Goal: Information Seeking & Learning: Check status

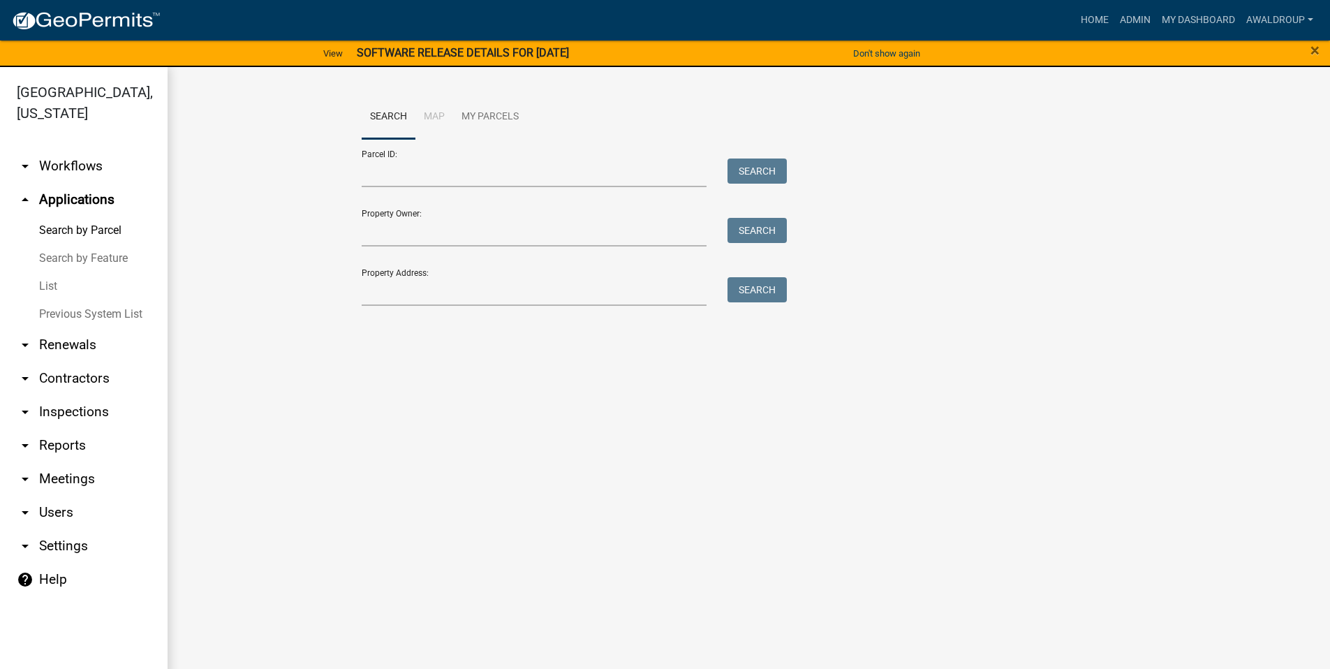
drag, startPoint x: 1061, startPoint y: 89, endPoint x: 1113, endPoint y: 95, distance: 52.7
click at [1061, 89] on div "Search Map My Parcels Parcel ID: Search Property Owner: Search Property Address…" at bounding box center [749, 206] width 1162 height 279
click at [1132, 20] on link "Admin" at bounding box center [1135, 20] width 42 height 27
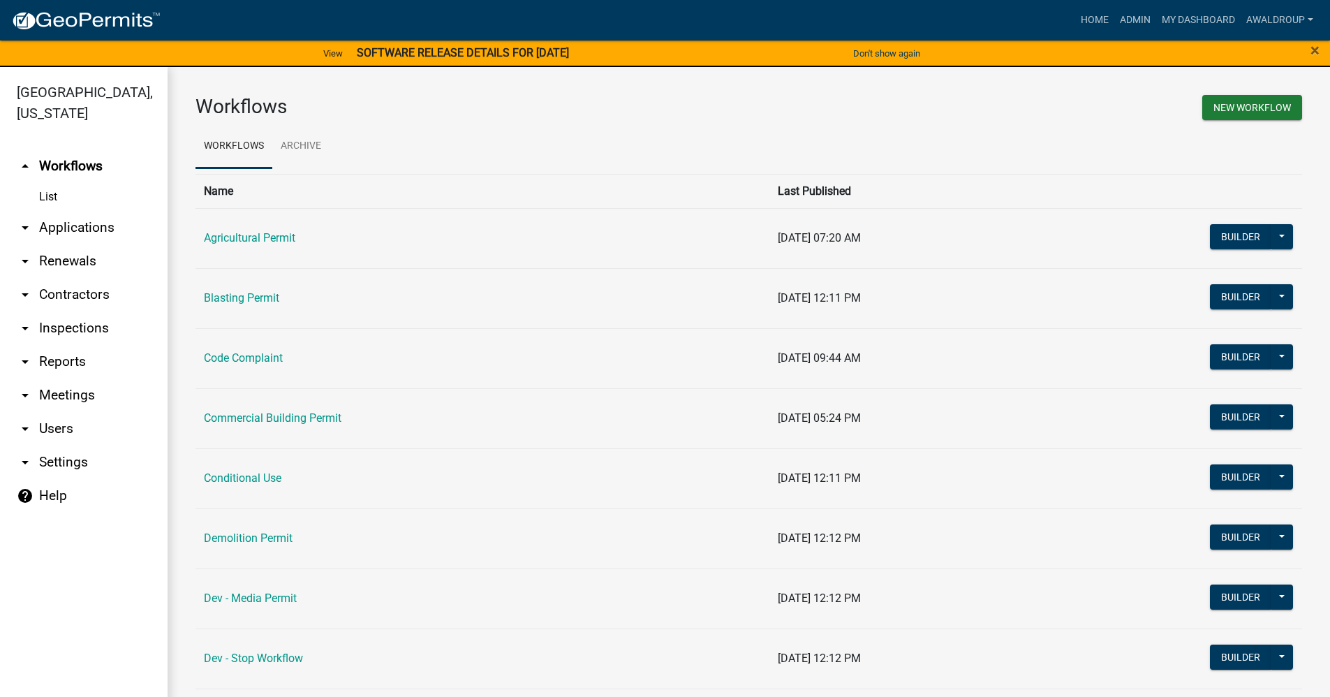
scroll to position [279, 0]
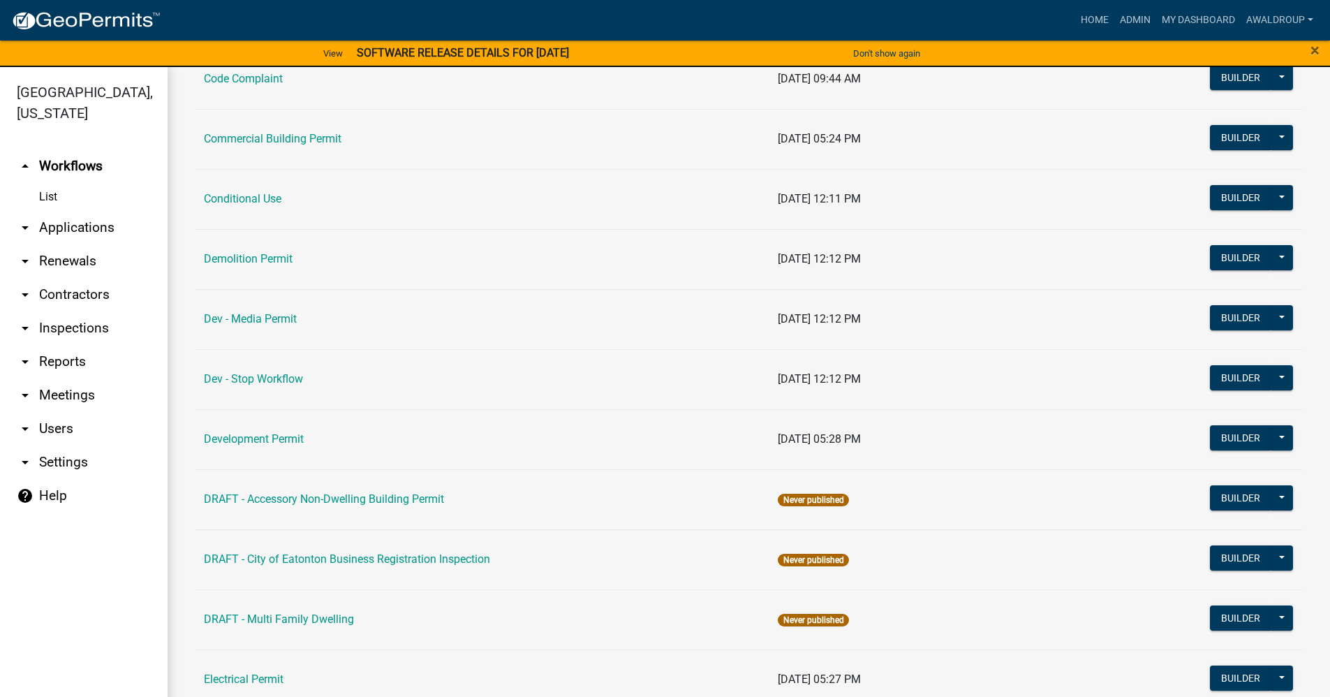
drag, startPoint x: 257, startPoint y: 262, endPoint x: 444, endPoint y: 330, distance: 199.0
click at [257, 262] on link "Demolition Permit" at bounding box center [248, 258] width 89 height 13
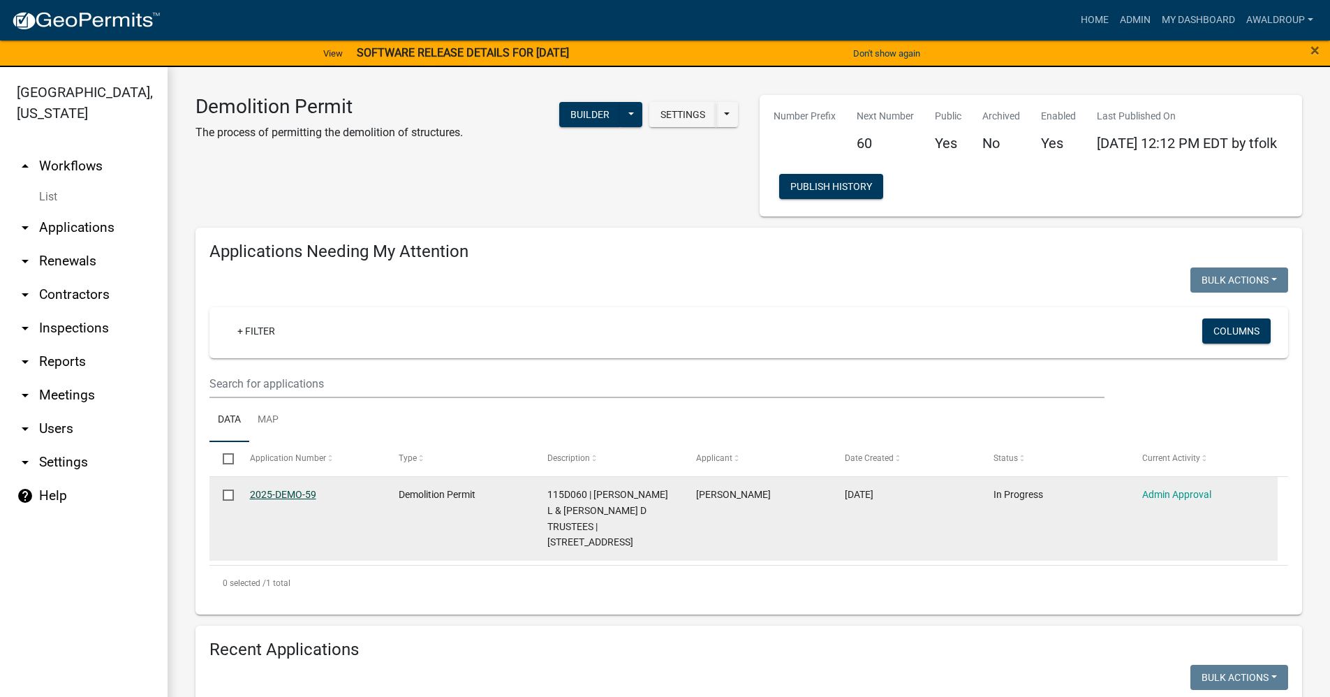
click at [299, 495] on link "2025-DEMO-59" at bounding box center [283, 494] width 66 height 11
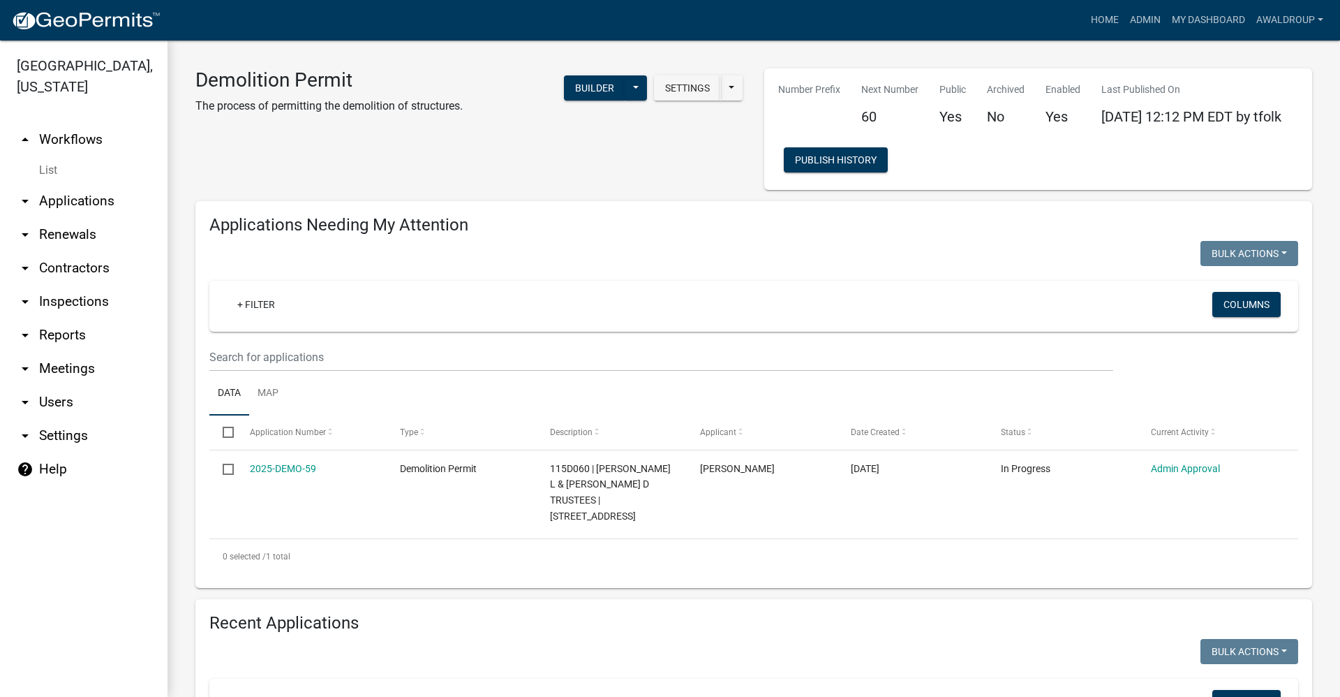
drag, startPoint x: 74, startPoint y: 200, endPoint x: 256, endPoint y: 229, distance: 184.4
click at [74, 200] on link "arrow_drop_down Applications" at bounding box center [84, 201] width 168 height 34
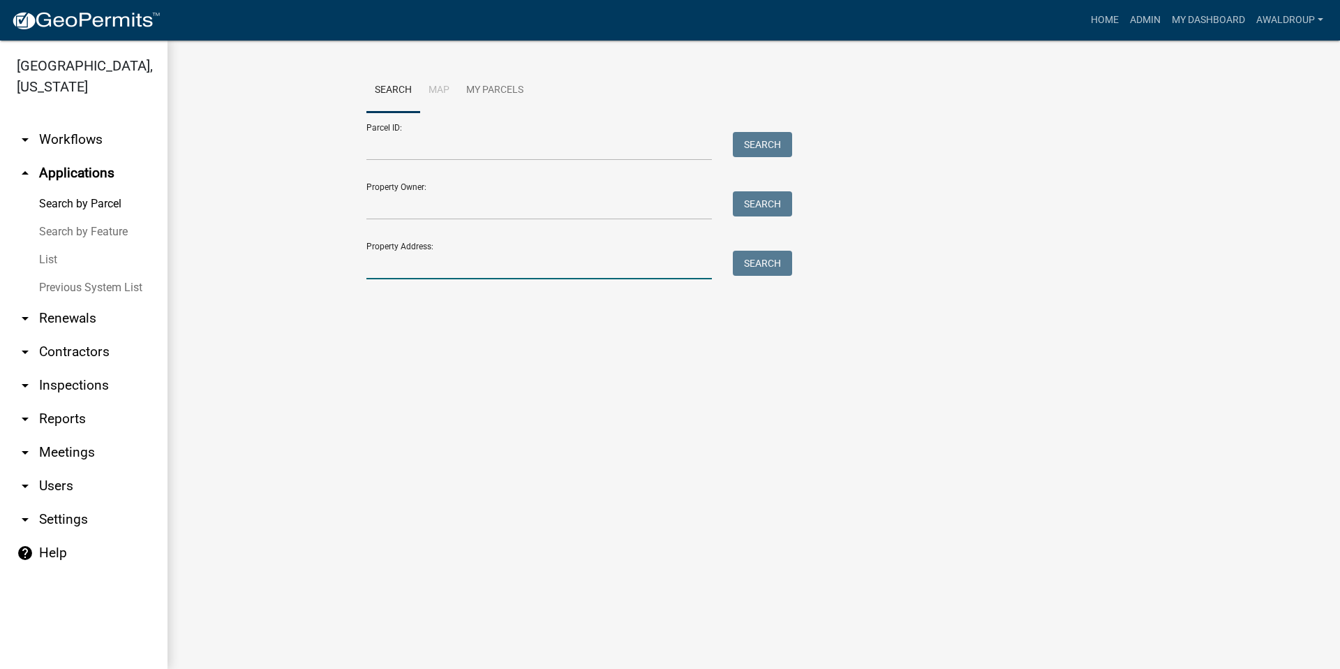
click at [459, 266] on input "Property Address:" at bounding box center [539, 265] width 346 height 29
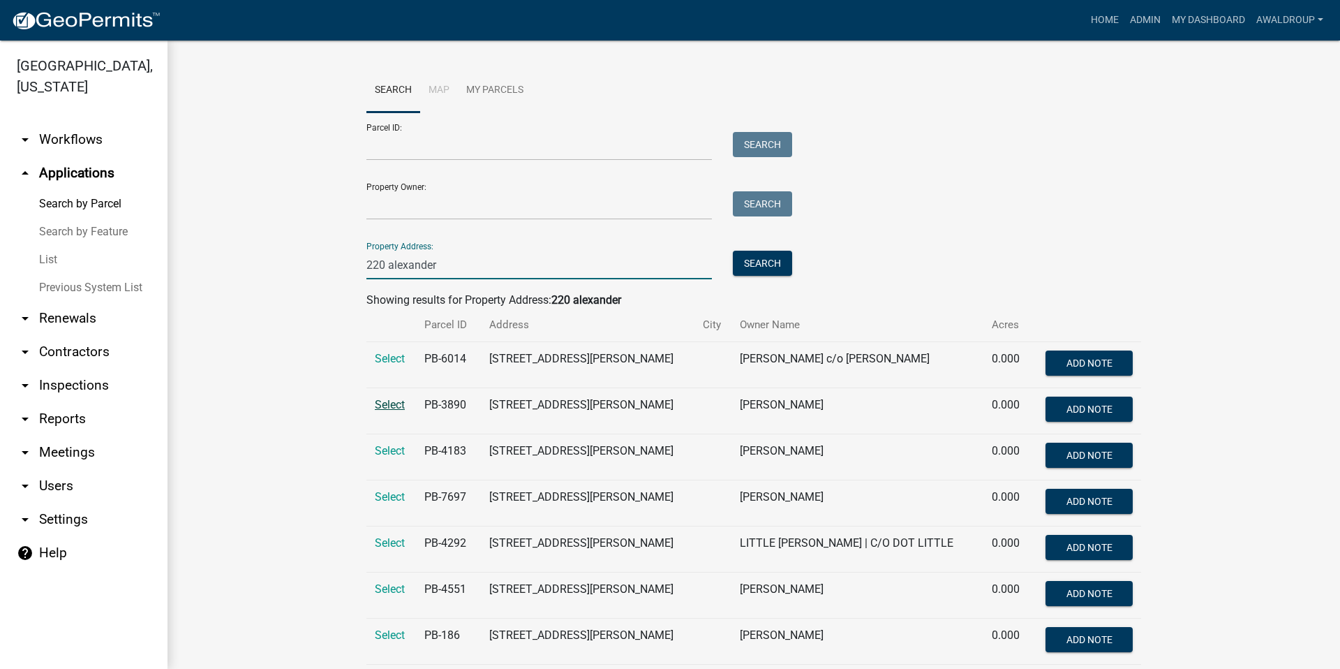
type input "220 alexander"
click at [385, 406] on span "Select" at bounding box center [390, 404] width 30 height 13
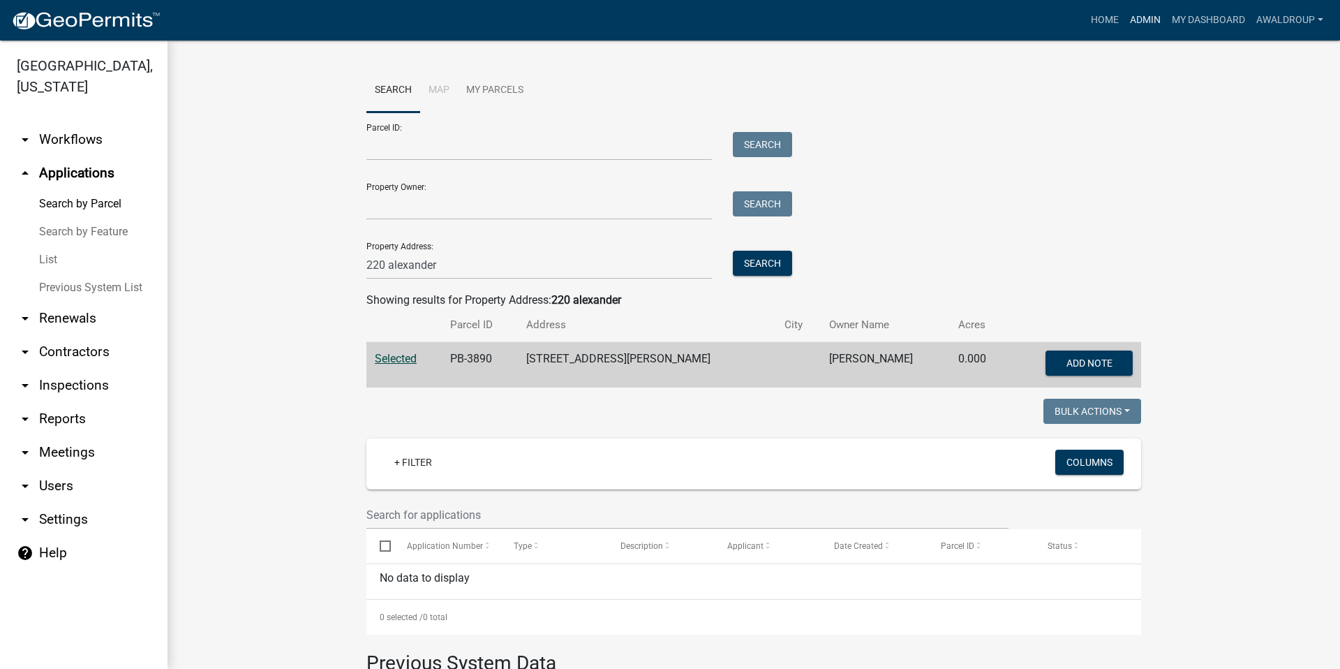
click at [1144, 26] on link "Admin" at bounding box center [1146, 20] width 42 height 27
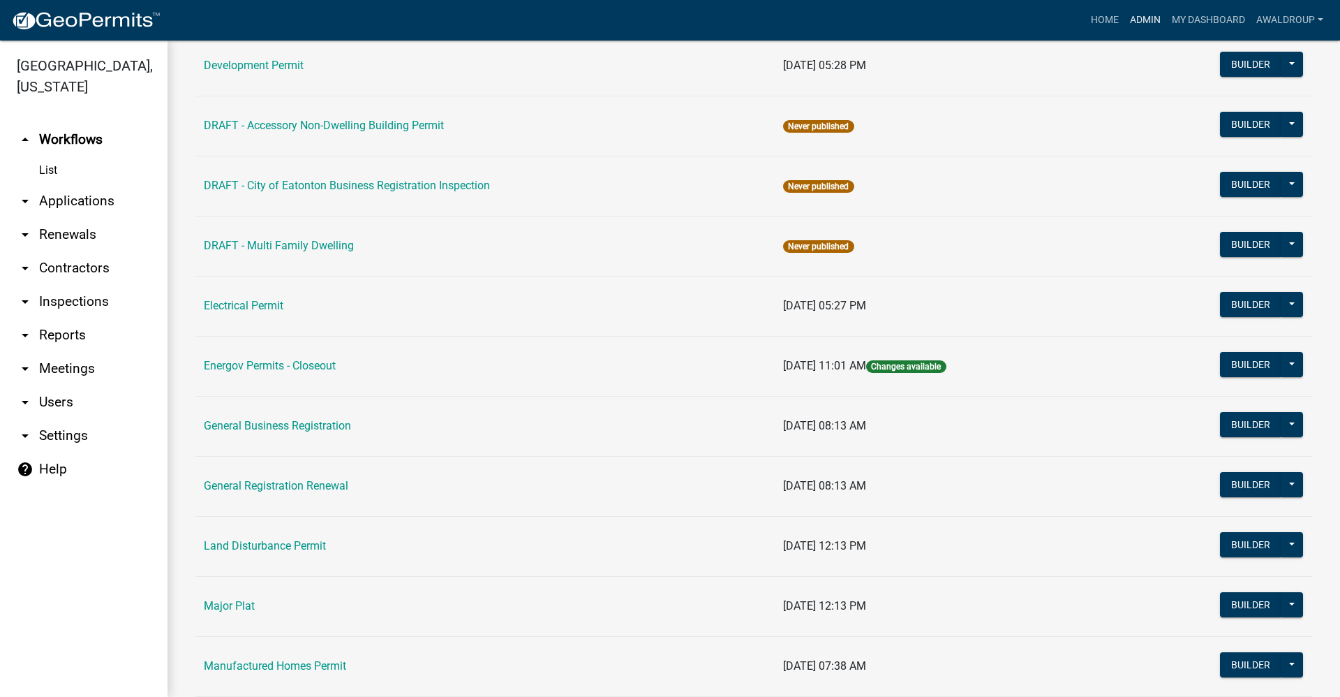
scroll to position [628, 0]
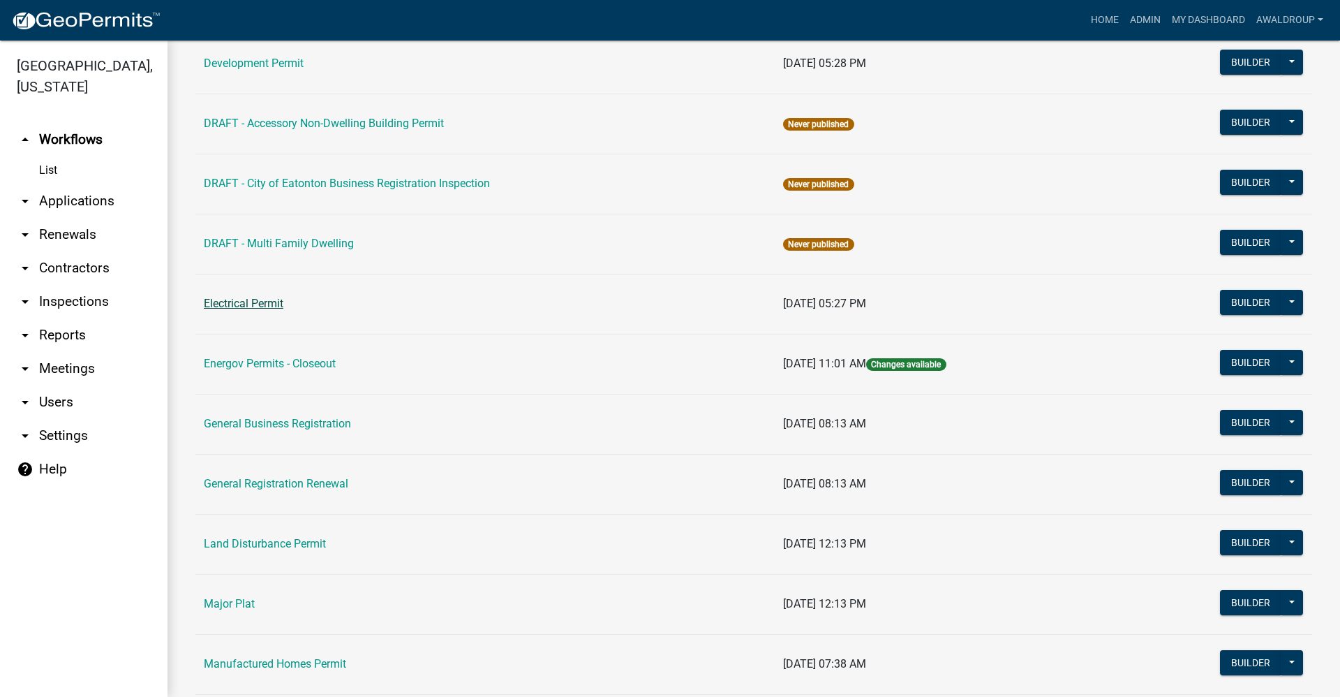
click at [236, 304] on link "Electrical Permit" at bounding box center [244, 303] width 80 height 13
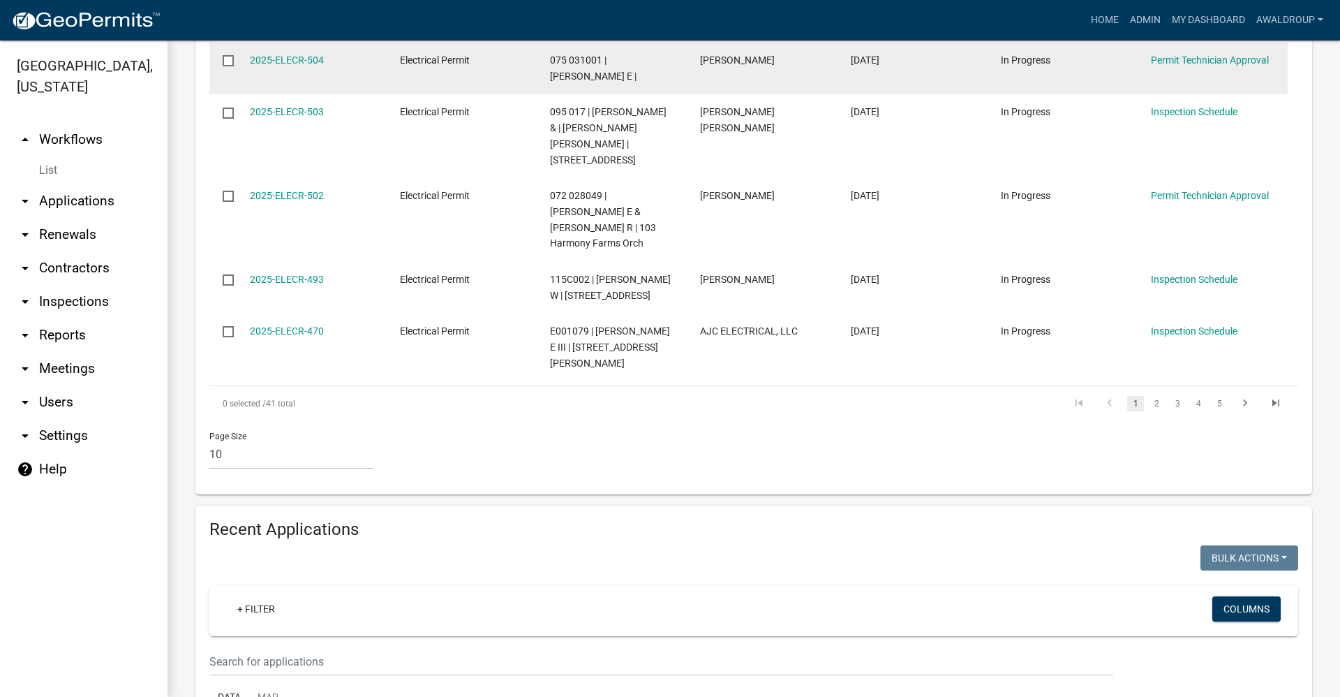
scroll to position [1257, 0]
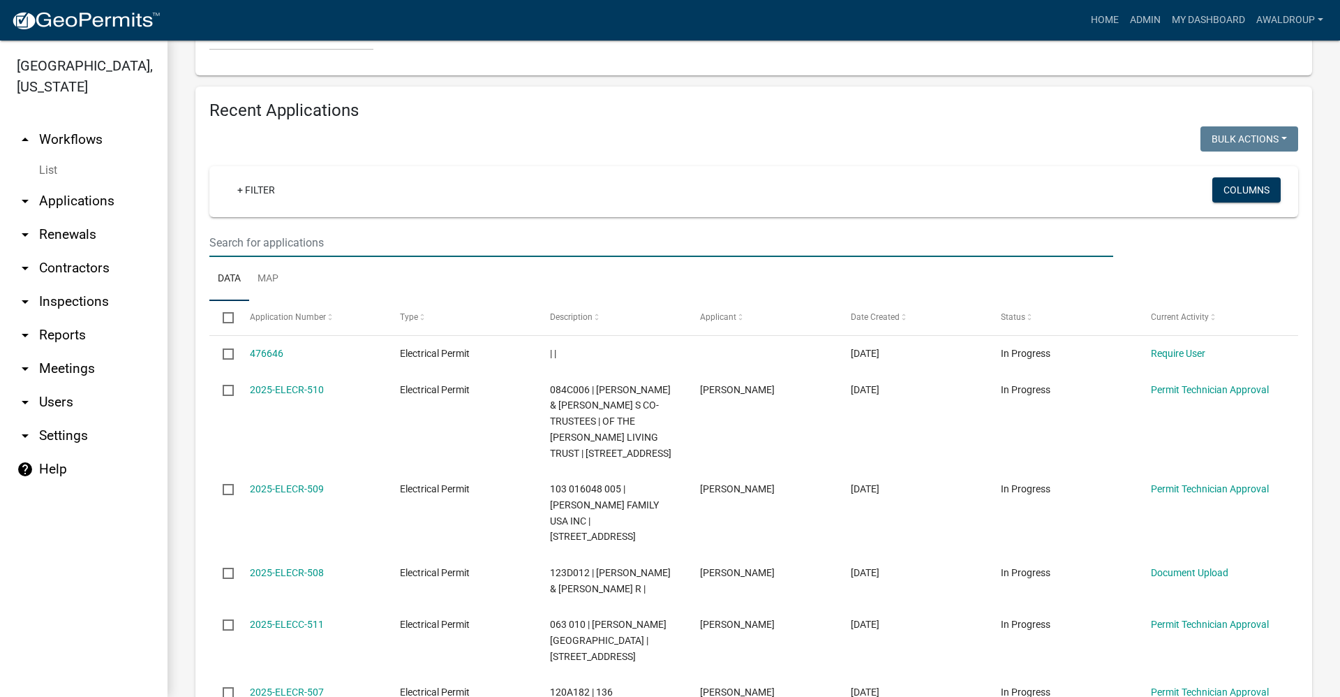
click at [349, 228] on input "text" at bounding box center [661, 242] width 904 height 29
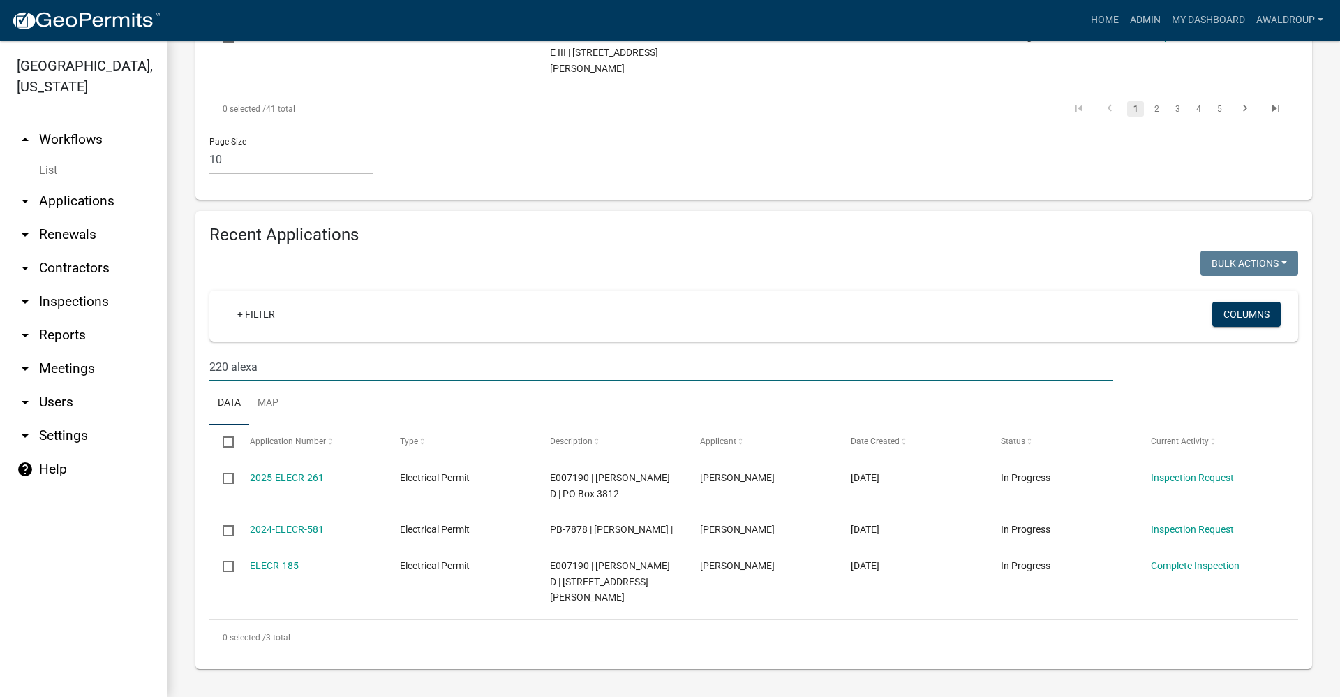
scroll to position [1101, 0]
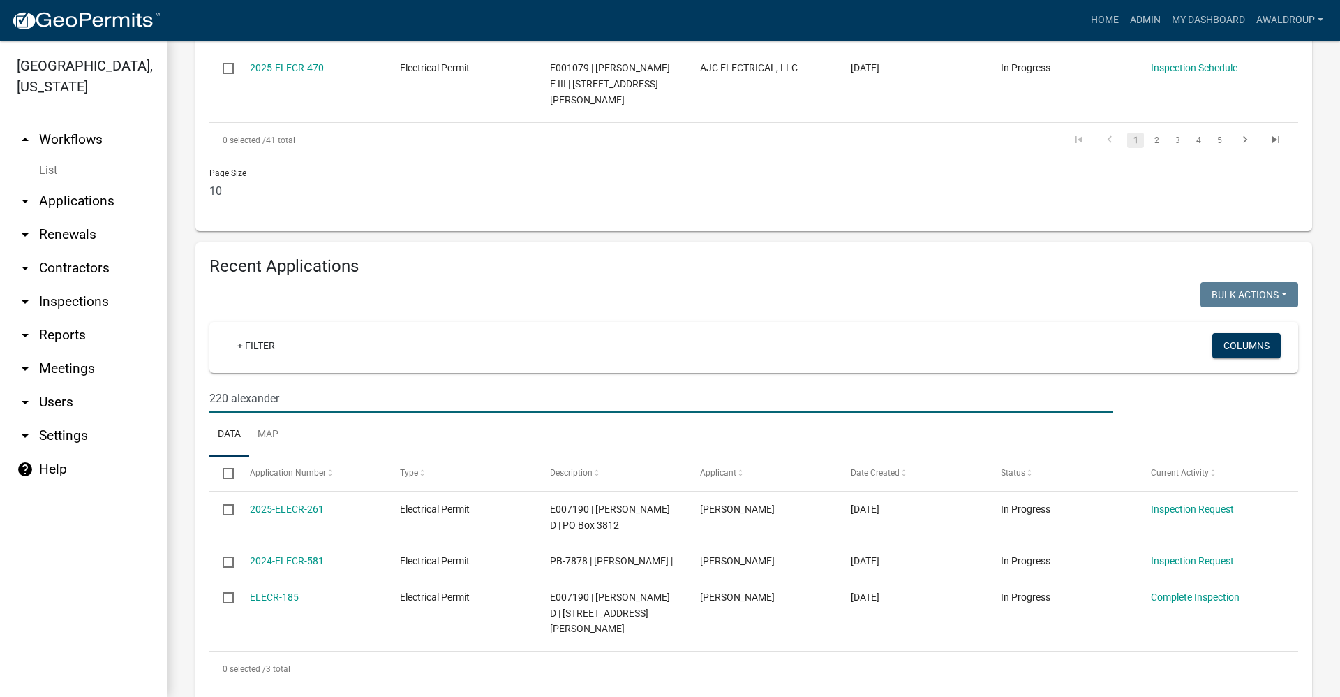
type input "220 alexander"
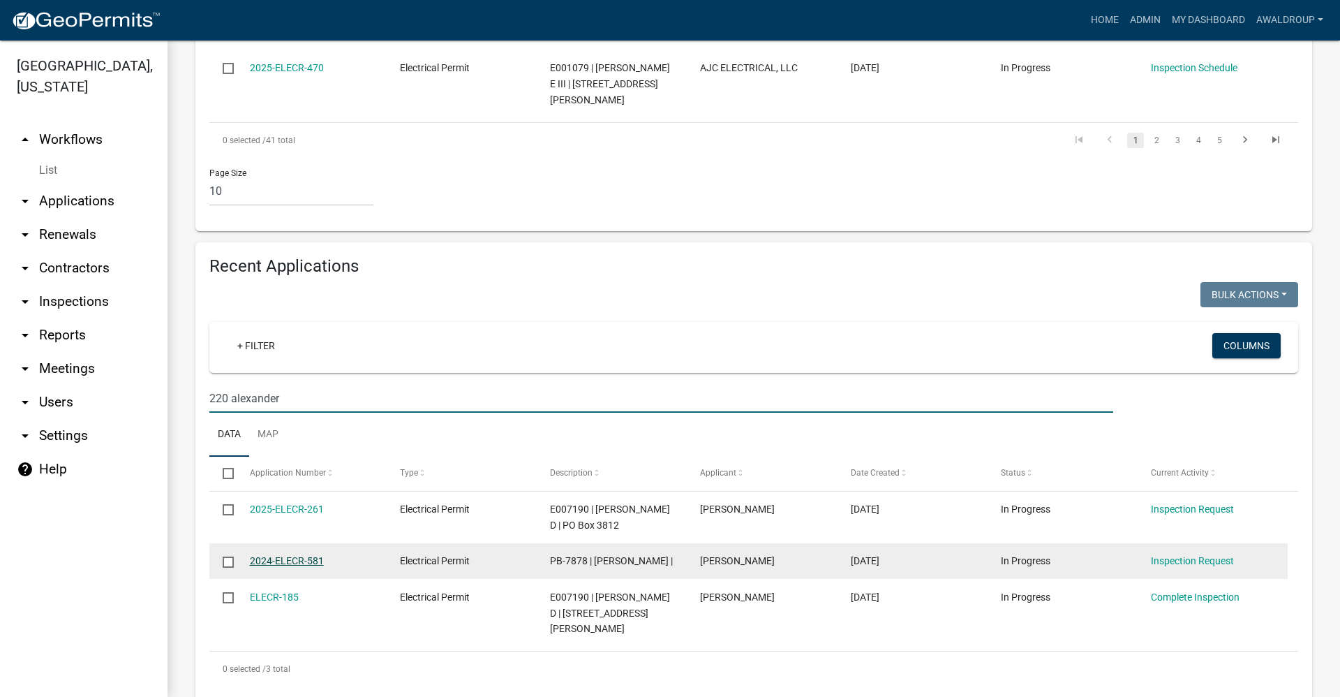
click at [313, 555] on link "2024-ELECR-581" at bounding box center [287, 560] width 74 height 11
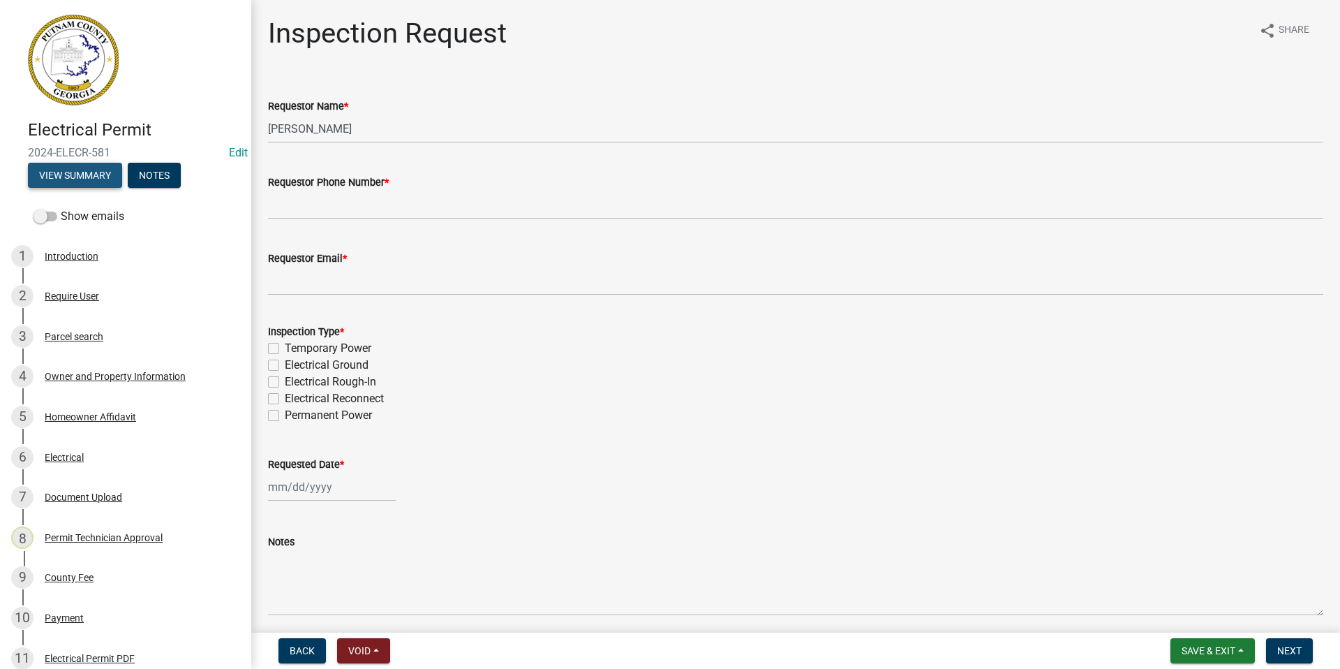
click at [74, 177] on button "View Summary" at bounding box center [75, 175] width 94 height 25
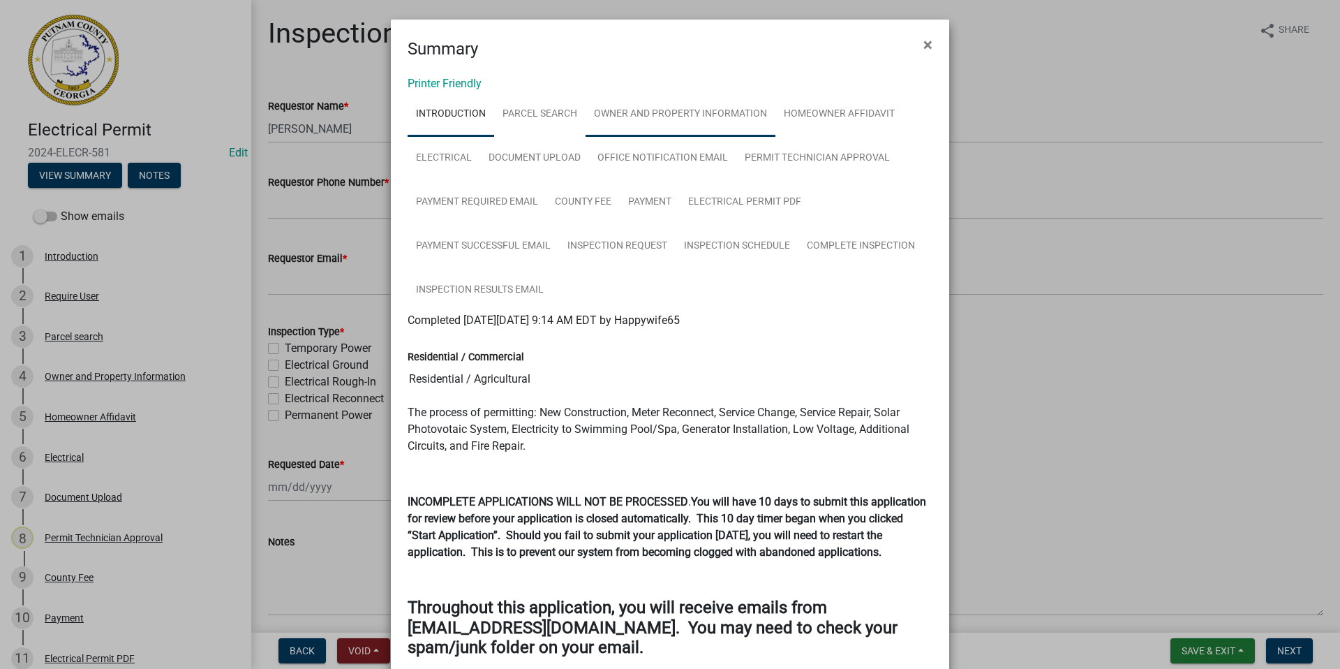
click at [625, 110] on link "Owner and Property Information" at bounding box center [681, 114] width 190 height 45
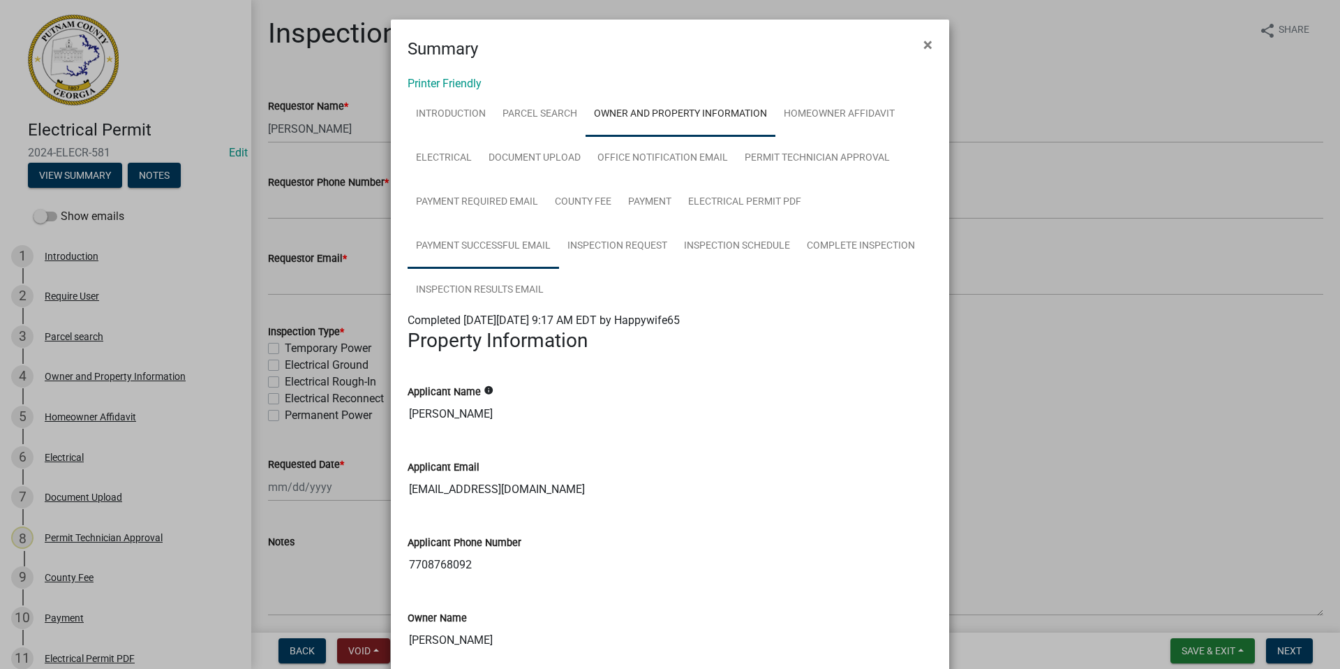
click at [466, 244] on link "Payment Successful Email" at bounding box center [483, 246] width 151 height 45
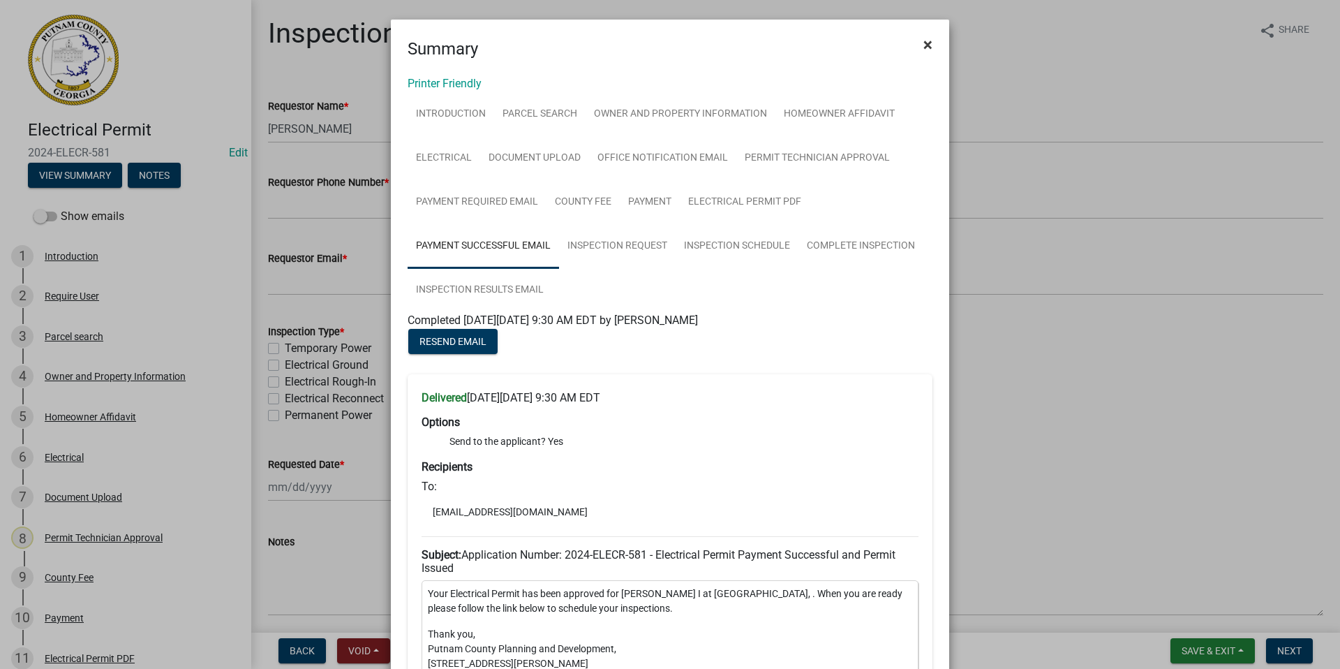
click at [924, 41] on span "×" at bounding box center [928, 45] width 9 height 20
